Goal: Task Accomplishment & Management: Manage account settings

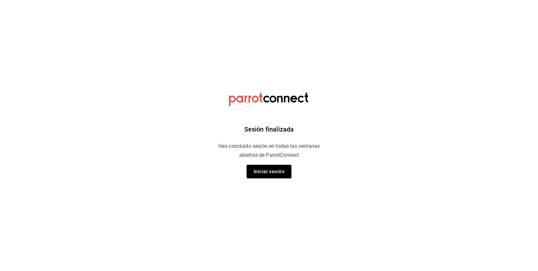
click at [291, 171] on div "Sesión finalizada Has concluido sesión en todas las ventanas abiertas de Parrot…" at bounding box center [269, 135] width 162 height 271
click at [278, 172] on button "Iniciar sesión" at bounding box center [268, 171] width 45 height 13
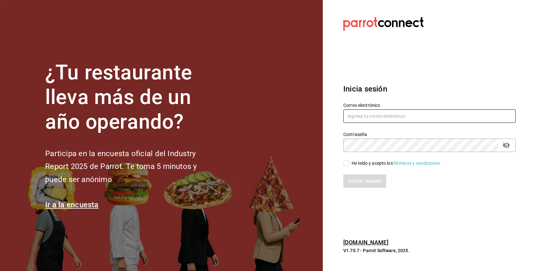
type input "dupont@debocaenboca.net"
click at [350, 163] on span "He leído y acepto los Términos y condiciones." at bounding box center [395, 163] width 92 height 7
click at [349, 163] on input "He leído y acepto los Términos y condiciones." at bounding box center [346, 163] width 6 height 6
checkbox input "true"
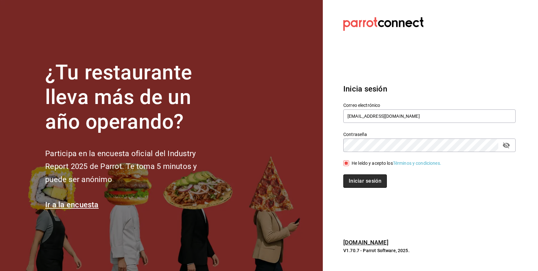
click at [357, 179] on button "Iniciar sesión" at bounding box center [365, 180] width 44 height 13
